Goal: Information Seeking & Learning: Learn about a topic

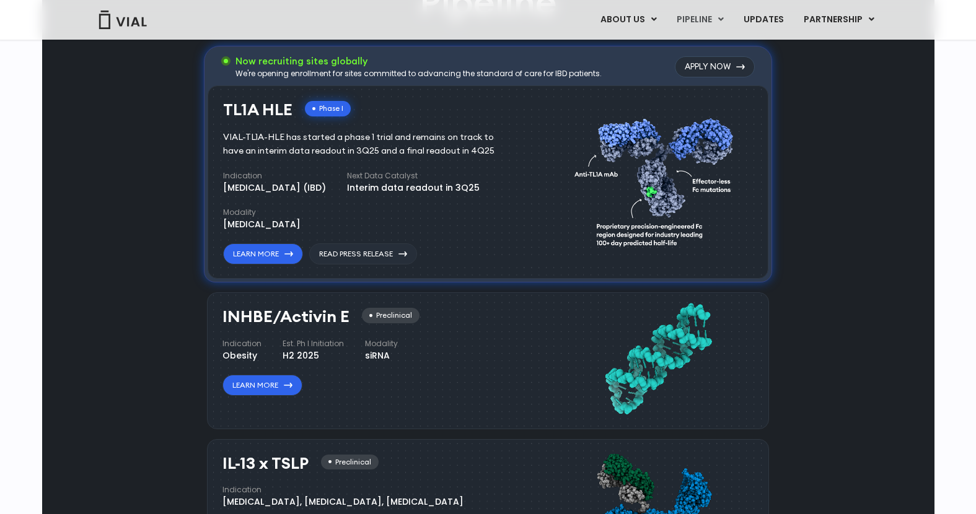
scroll to position [861, 0]
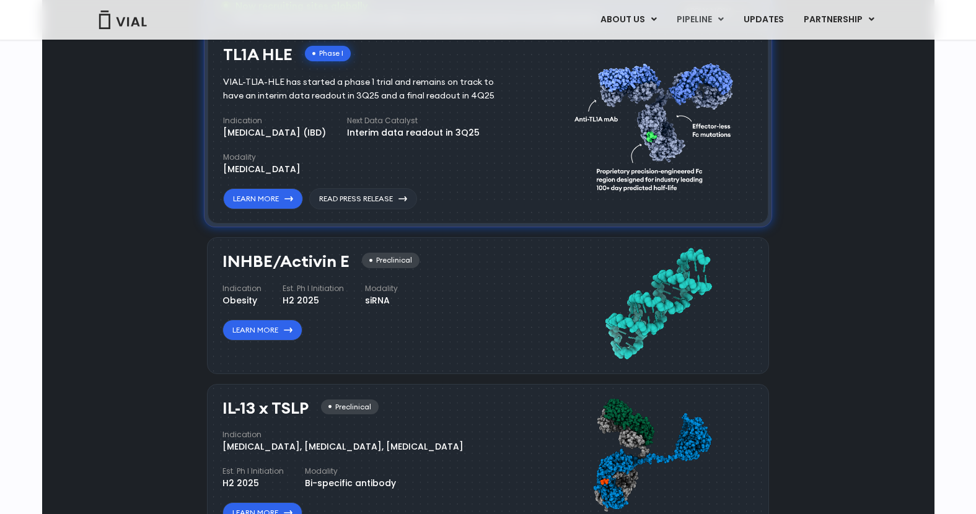
click at [226, 130] on div "[MEDICAL_DATA] (IBD)" at bounding box center [274, 132] width 103 height 13
drag, startPoint x: 226, startPoint y: 130, endPoint x: 425, endPoint y: 131, distance: 199.0
click at [424, 131] on div "Indication [MEDICAL_DATA] (IBD) Next Data Catalyst Interim data readout in 3Q25…" at bounding box center [373, 145] width 300 height 61
click at [431, 132] on div "Interim data readout in 3Q25" at bounding box center [413, 132] width 133 height 13
click at [409, 131] on div "Interim data readout in 3Q25" at bounding box center [413, 132] width 133 height 13
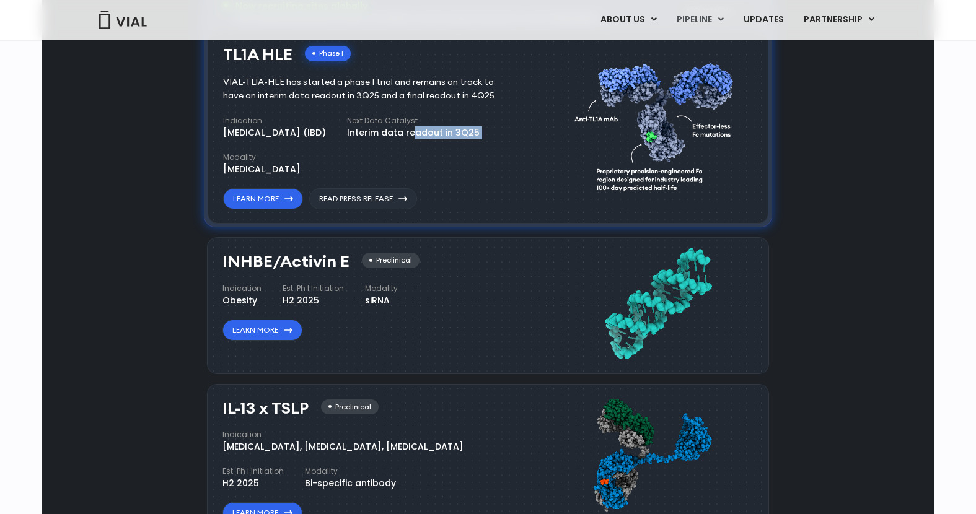
drag, startPoint x: 409, startPoint y: 131, endPoint x: 531, endPoint y: 131, distance: 122.1
click at [531, 131] on div "TL1A HLE Phase I VIAL-TL1A-HLE has started a phase 1 trial and remains on track…" at bounding box center [389, 125] width 332 height 170
click at [480, 133] on div "Interim data readout in 3Q25" at bounding box center [413, 132] width 133 height 13
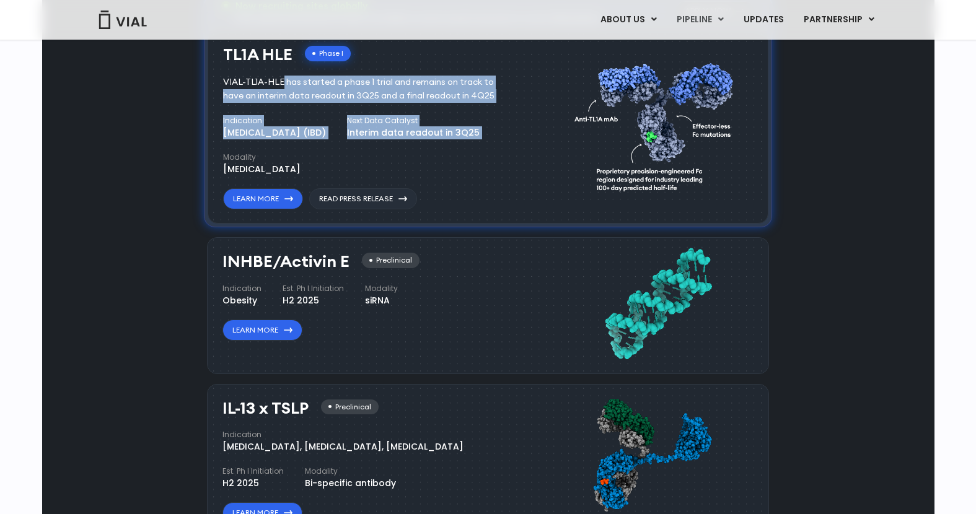
drag, startPoint x: 518, startPoint y: 133, endPoint x: 230, endPoint y: 79, distance: 292.6
click at [231, 79] on div "TL1A HLE Phase I VIAL-TL1A-HLE has started a phase 1 trial and remains on track…" at bounding box center [373, 128] width 300 height 164
click at [229, 79] on div "VIAL-TL1A-HLE has started a phase 1 trial and remains on track to have an inter…" at bounding box center [367, 89] width 289 height 27
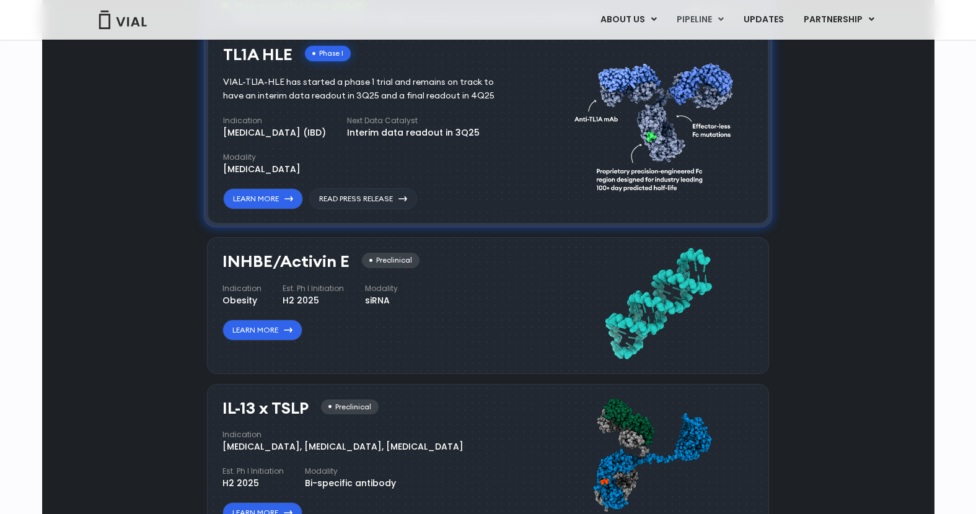
drag, startPoint x: 229, startPoint y: 79, endPoint x: 493, endPoint y: 115, distance: 266.6
click at [479, 115] on div "TL1A HLE Phase I VIAL-TL1A-HLE has started a phase 1 trial and remains on track…" at bounding box center [373, 128] width 300 height 164
click at [480, 115] on h4 "Next Data Catalyst" at bounding box center [413, 120] width 133 height 11
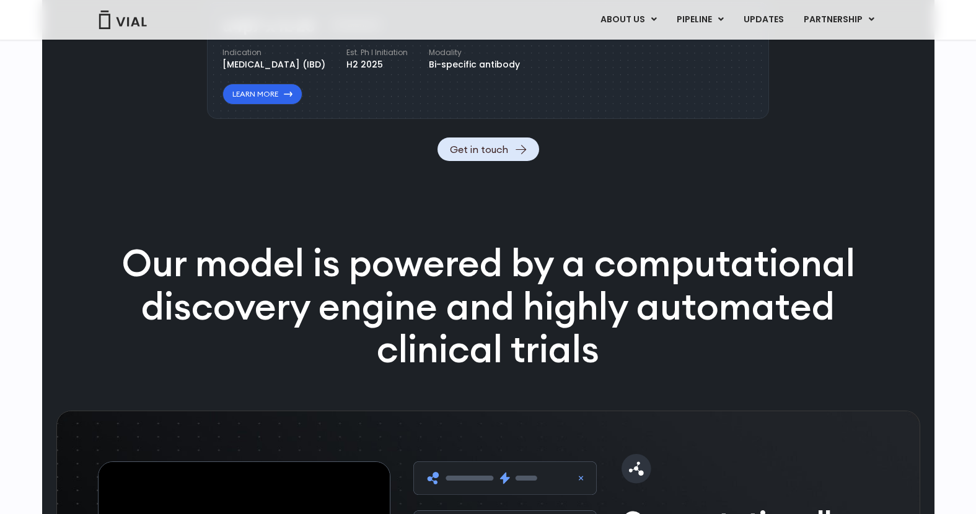
scroll to position [1666, 0]
